Goal: Task Accomplishment & Management: Manage account settings

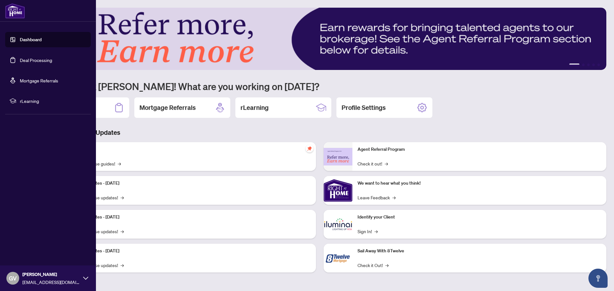
click at [29, 60] on link "Deal Processing" at bounding box center [36, 60] width 32 height 6
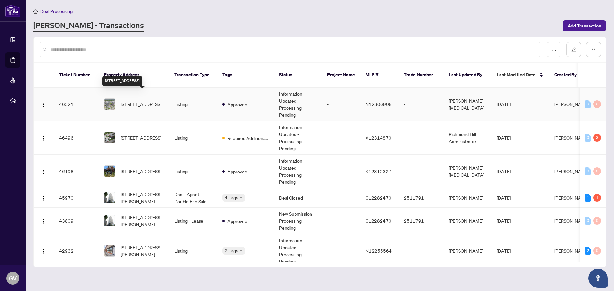
click at [145, 101] on span "[STREET_ADDRESS]" at bounding box center [141, 104] width 41 height 7
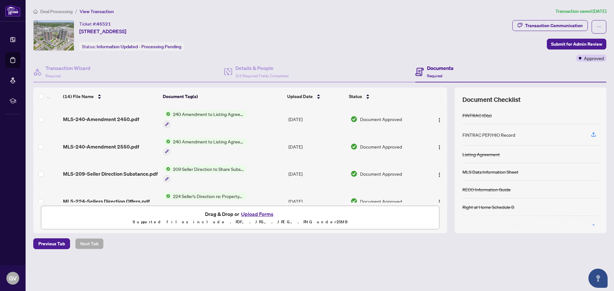
click at [256, 215] on button "Upload Forms" at bounding box center [257, 214] width 36 height 8
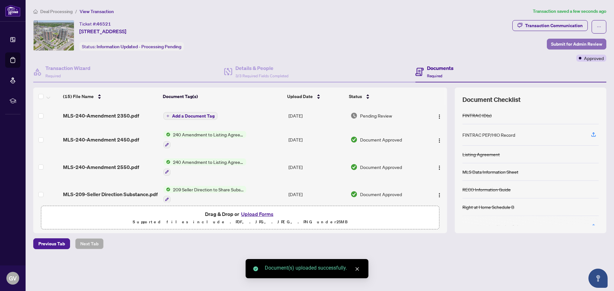
click at [568, 44] on span "Submit for Admin Review" at bounding box center [576, 44] width 51 height 10
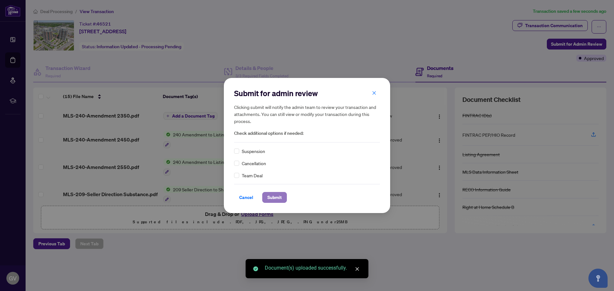
click at [275, 199] on span "Submit" at bounding box center [274, 197] width 14 height 10
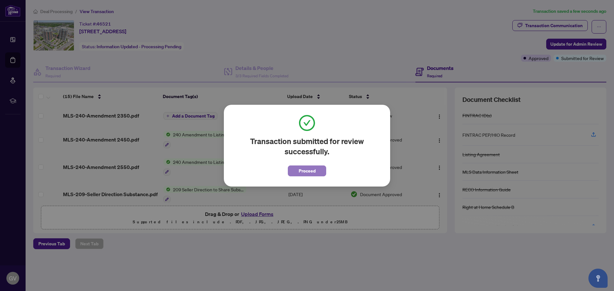
click at [303, 170] on span "Proceed" at bounding box center [307, 171] width 17 height 10
